Goal: Information Seeking & Learning: Learn about a topic

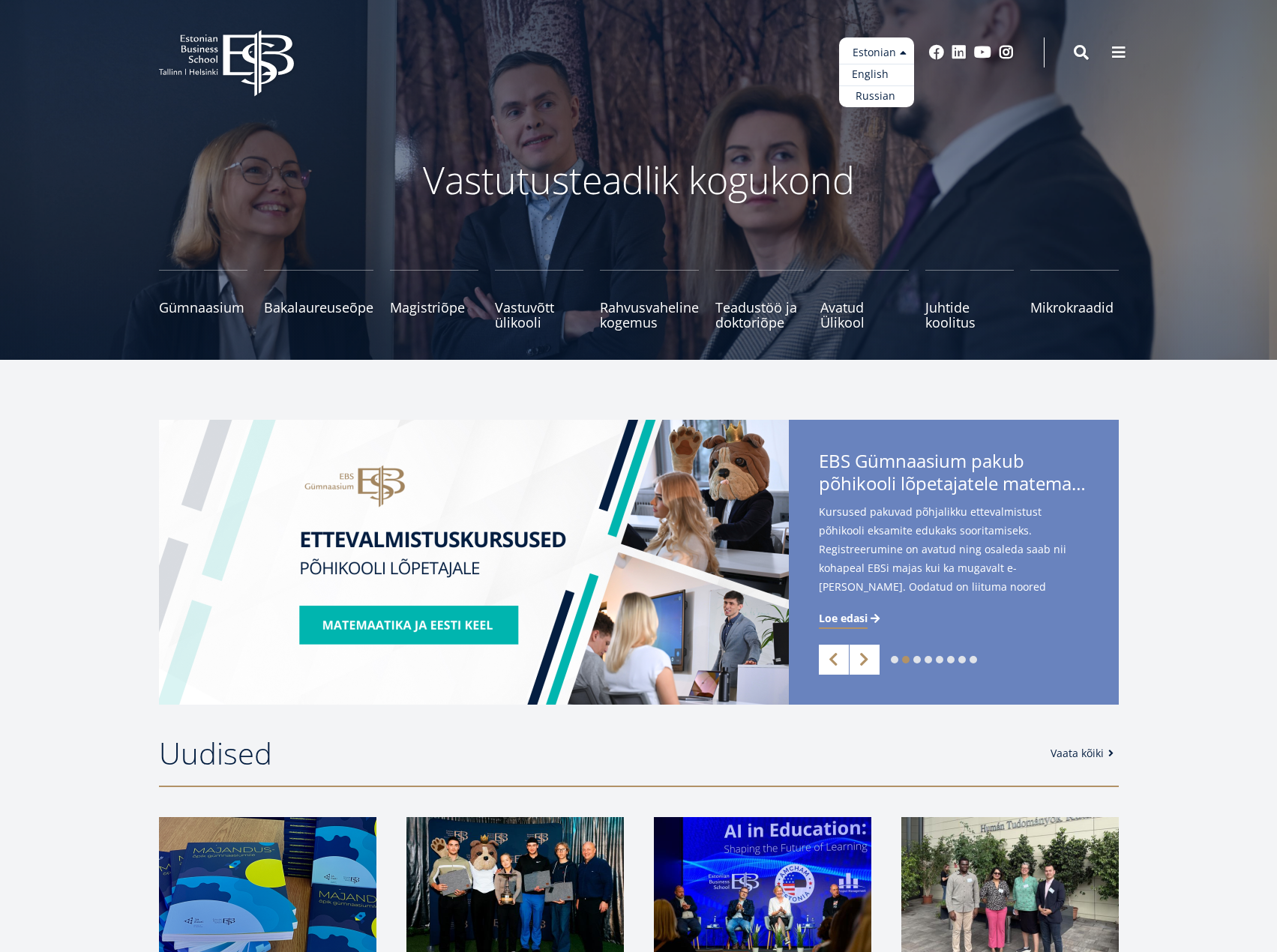
click at [887, 74] on link "English" at bounding box center [877, 75] width 75 height 22
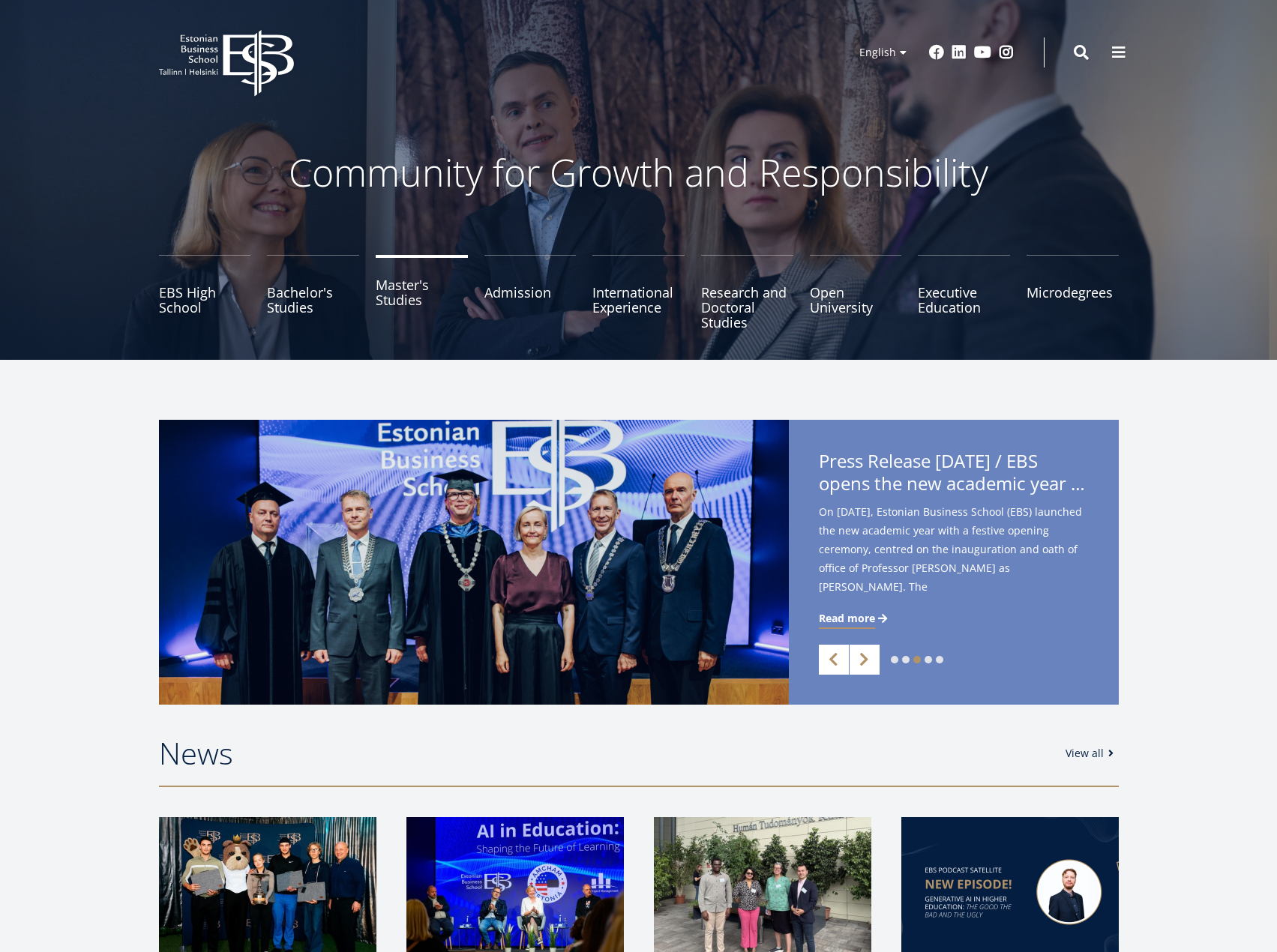
click at [404, 297] on link "Master's Studies" at bounding box center [422, 292] width 92 height 75
click at [1113, 53] on span at bounding box center [1119, 51] width 15 height 15
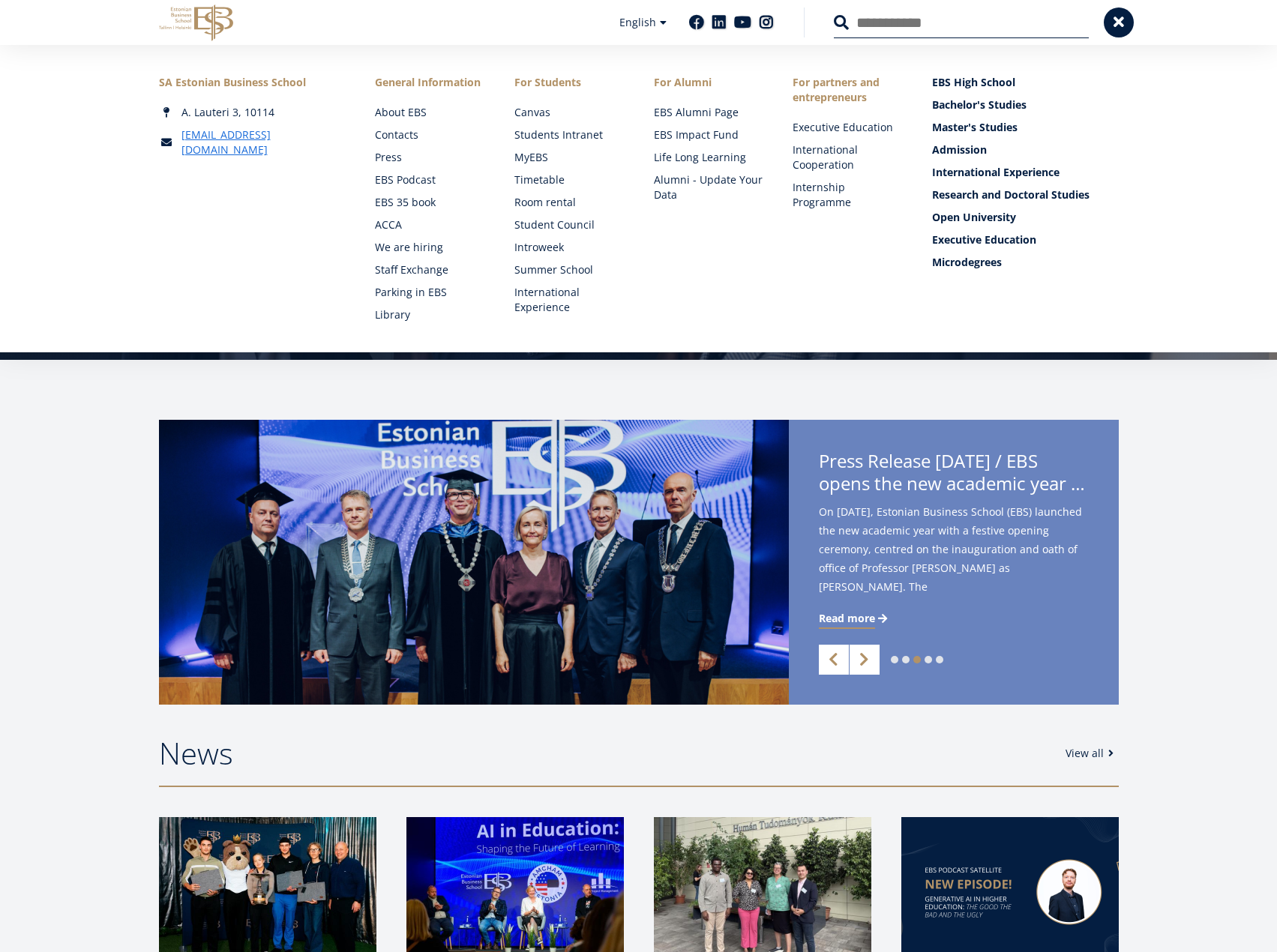
click at [939, 26] on input "Search" at bounding box center [961, 23] width 255 height 32
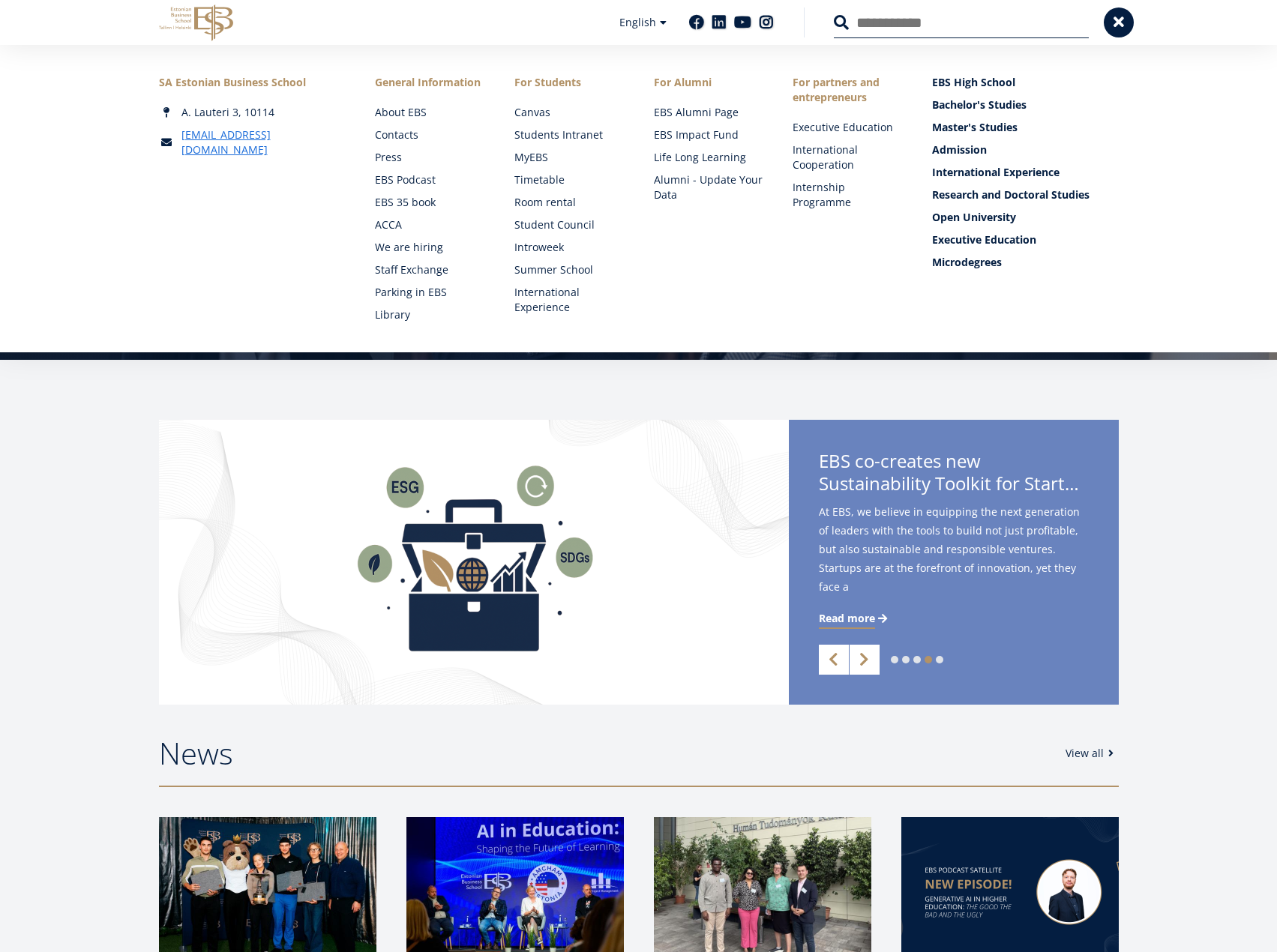
type input "**********"
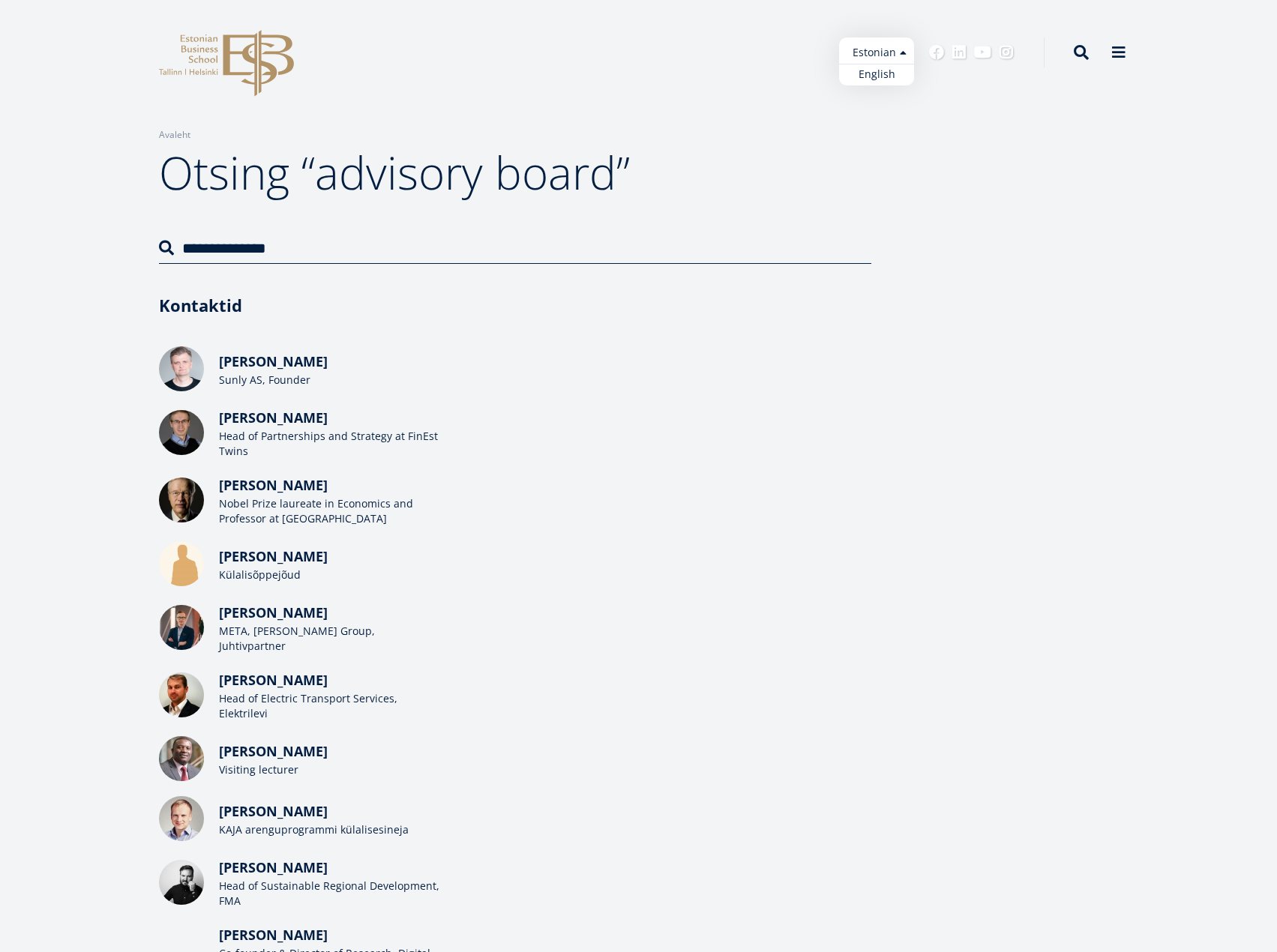
click at [903, 55] on ul "Estonian English" at bounding box center [877, 61] width 75 height 48
click at [900, 74] on link "English" at bounding box center [877, 75] width 75 height 22
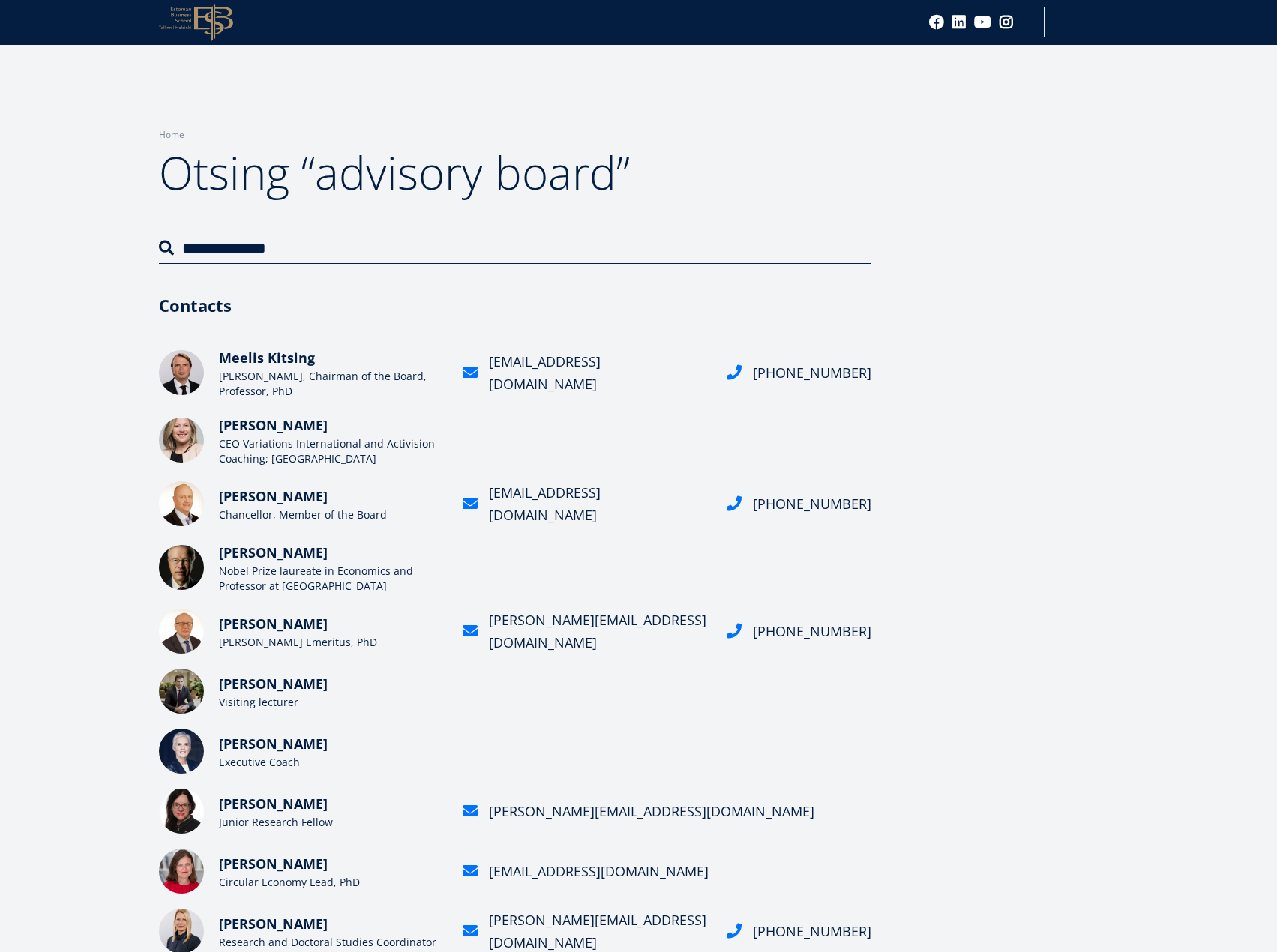
click at [177, 144] on h1 "Otsing “advisory board”" at bounding box center [515, 172] width 713 height 60
click at [173, 139] on link "Home" at bounding box center [171, 135] width 25 height 15
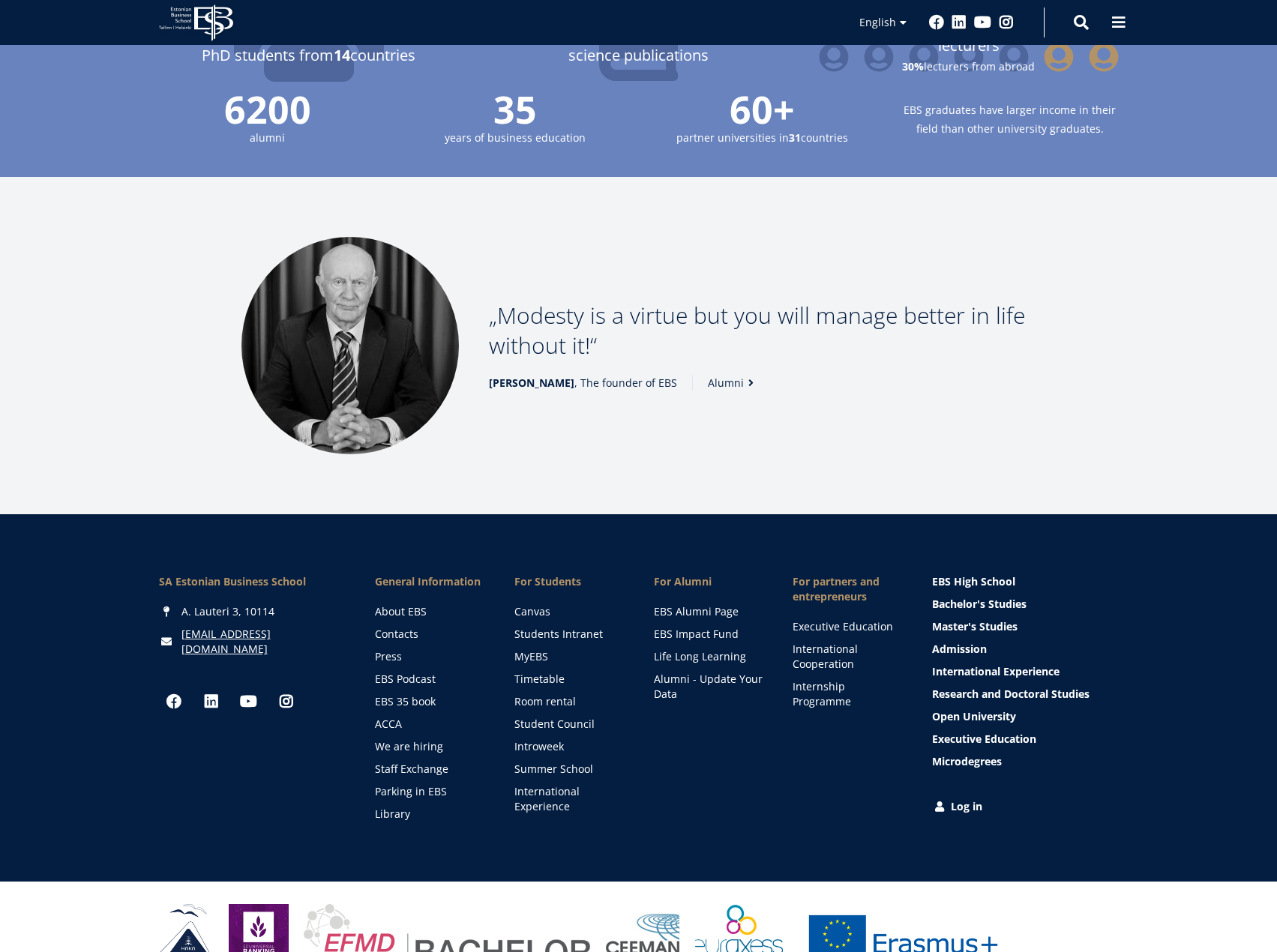
scroll to position [1841, 0]
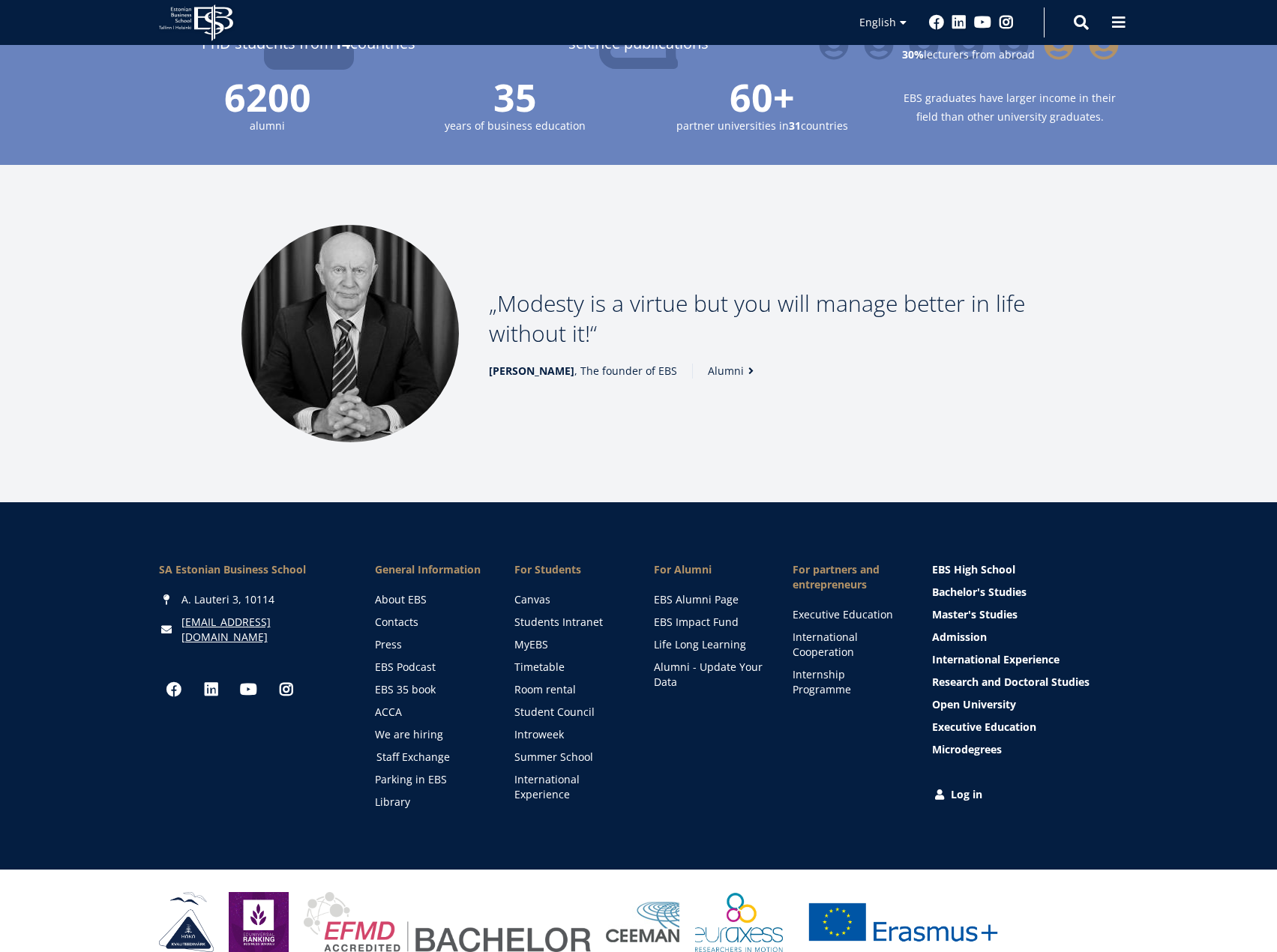
click at [433, 750] on link "Staff Exchange" at bounding box center [431, 757] width 109 height 15
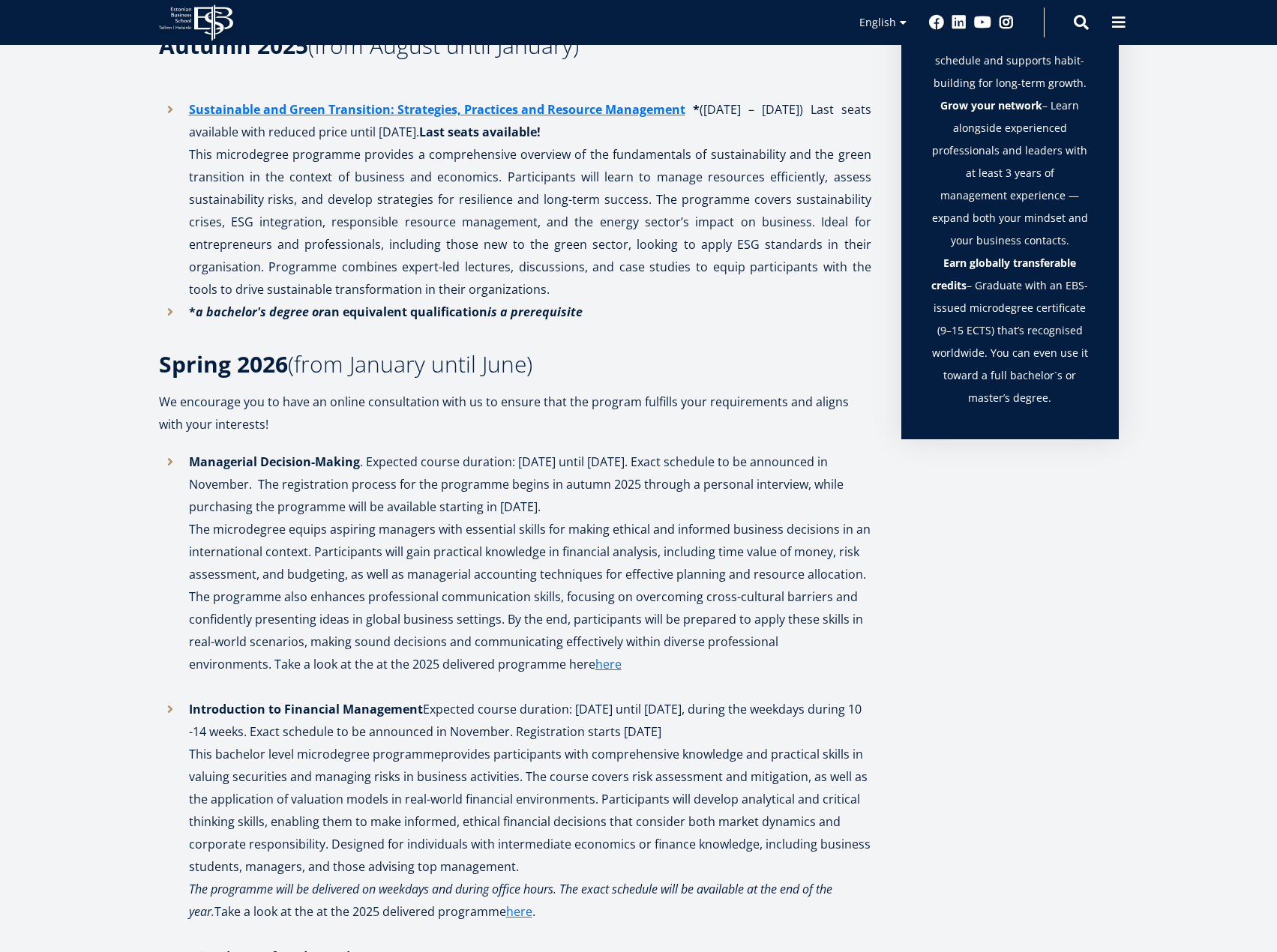
scroll to position [1125, 0]
